Goal: Information Seeking & Learning: Learn about a topic

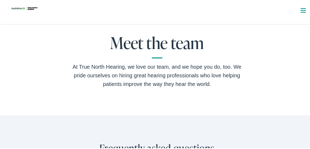
scroll to position [969, 0]
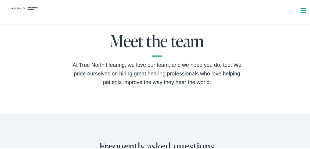
click at [153, 48] on h2 "Meet the team" at bounding box center [157, 43] width 172 height 24
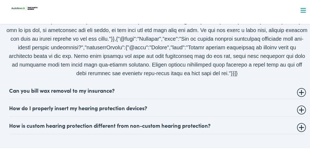
scroll to position [1177, 0]
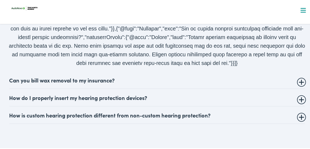
click at [299, 88] on details "Can you bill wax removal to my insurance? Audiologist and Hearing Care provider…" at bounding box center [156, 78] width 295 height 17
click at [299, 82] on summary "Can you bill wax removal to my insurance?" at bounding box center [156, 78] width 295 height 6
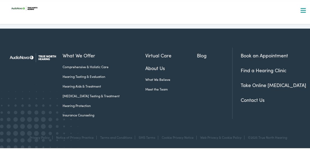
scroll to position [1446, 0]
click at [169, 85] on link "Meet the Team" at bounding box center [171, 87] width 52 height 5
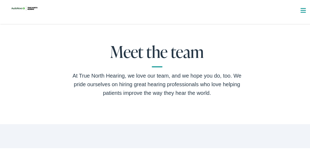
scroll to position [987, 0]
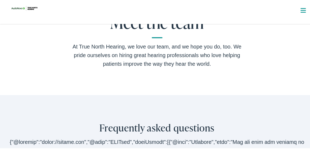
click at [158, 37] on h2 "Meet the team" at bounding box center [157, 25] width 172 height 24
click at [159, 30] on h2 "Meet the team" at bounding box center [157, 25] width 172 height 24
click at [153, 64] on div "At True North Hearing, we love our team, and we hope you do, too. We pride ours…" at bounding box center [157, 54] width 172 height 26
click at [144, 88] on div "Meet the team At True North Hearing, we love our team, and we hope you do, too.…" at bounding box center [157, 40] width 314 height 108
click at [142, 94] on div "Meet the team At True North Hearing, we love our team, and we hope you do, too.…" at bounding box center [157, 40] width 314 height 108
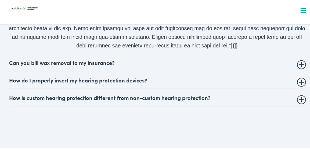
scroll to position [1198, 0]
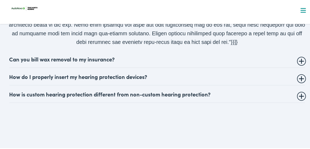
click at [299, 96] on summary "How is custom hearing protection different from non-custom hearing protection?" at bounding box center [156, 92] width 295 height 6
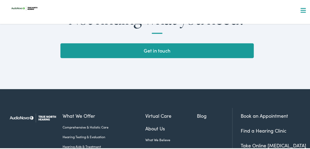
scroll to position [1386, 0]
